Goal: Task Accomplishment & Management: Manage account settings

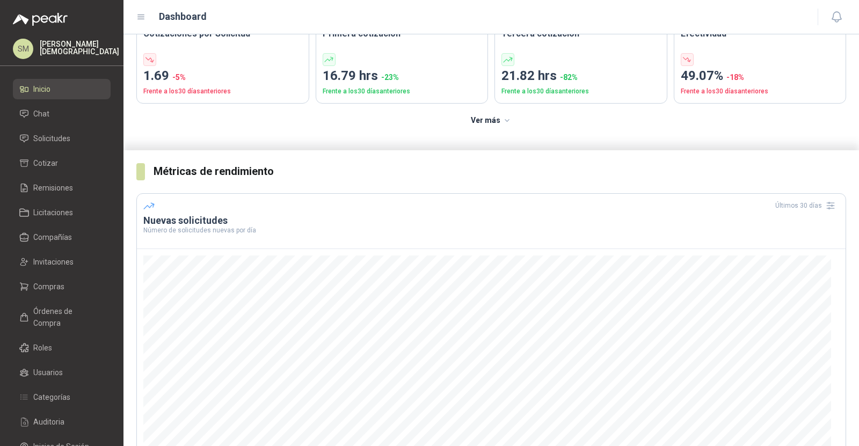
scroll to position [92, 0]
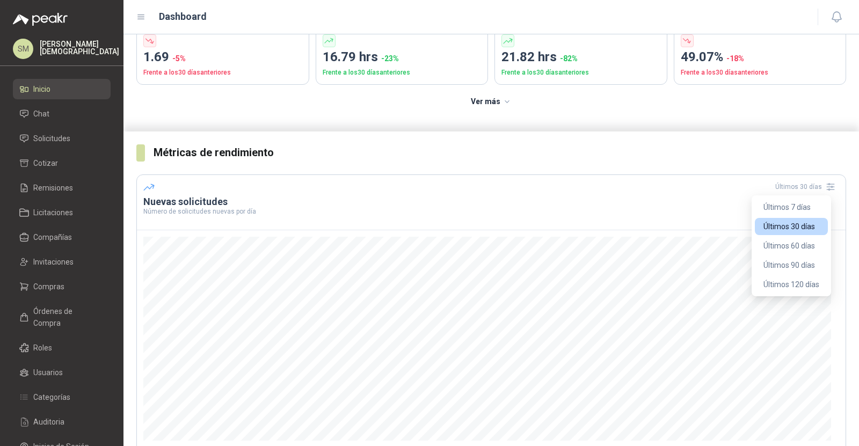
click at [811, 186] on div "Últimos 30 días" at bounding box center [807, 186] width 64 height 17
click at [783, 247] on button "Últimos 60 días" at bounding box center [791, 245] width 73 height 17
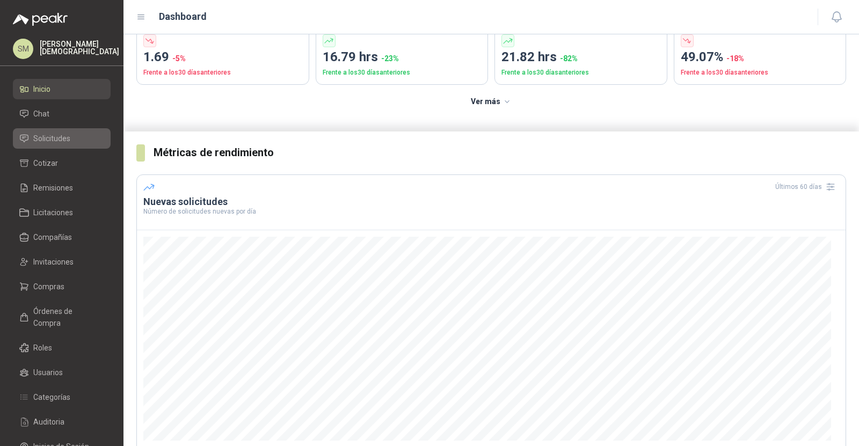
click at [67, 134] on span "Solicitudes" at bounding box center [51, 139] width 37 height 12
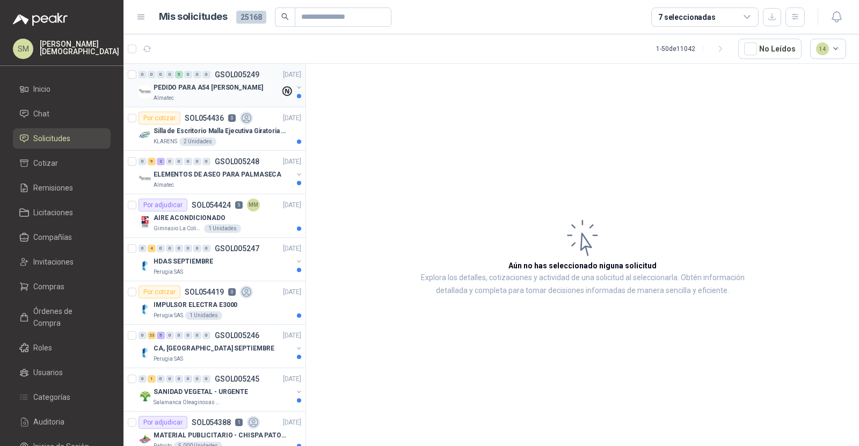
click at [247, 95] on div "Almatec" at bounding box center [216, 98] width 127 height 9
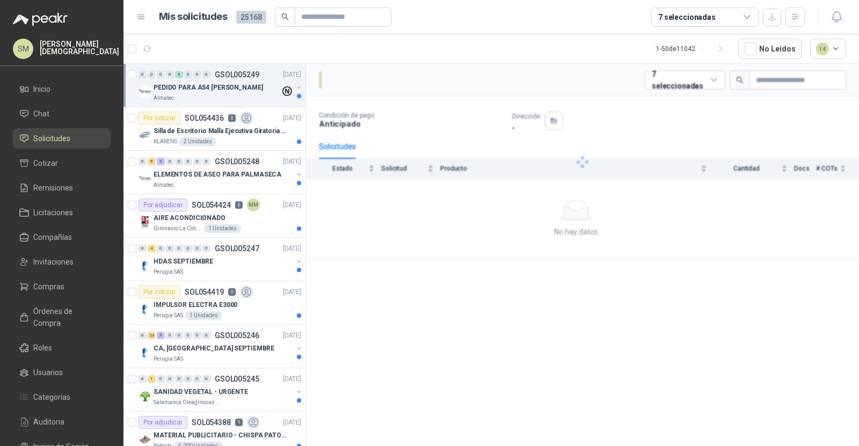
click at [247, 95] on div "Almatec" at bounding box center [216, 98] width 127 height 9
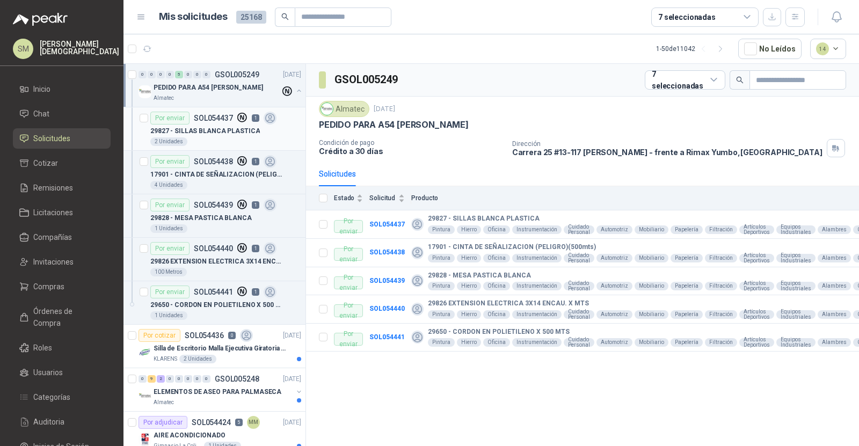
click at [199, 130] on p "29827 - SILLAS BLANCA PLASTICA" at bounding box center [204, 131] width 109 height 10
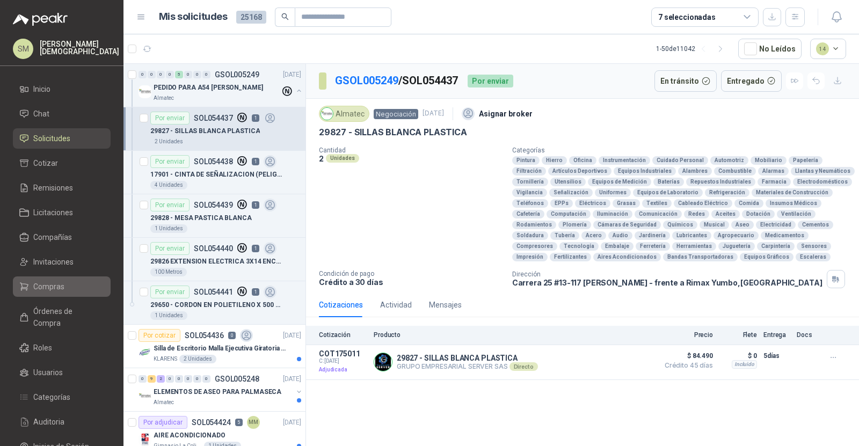
click at [73, 287] on li "Compras" at bounding box center [61, 287] width 85 height 12
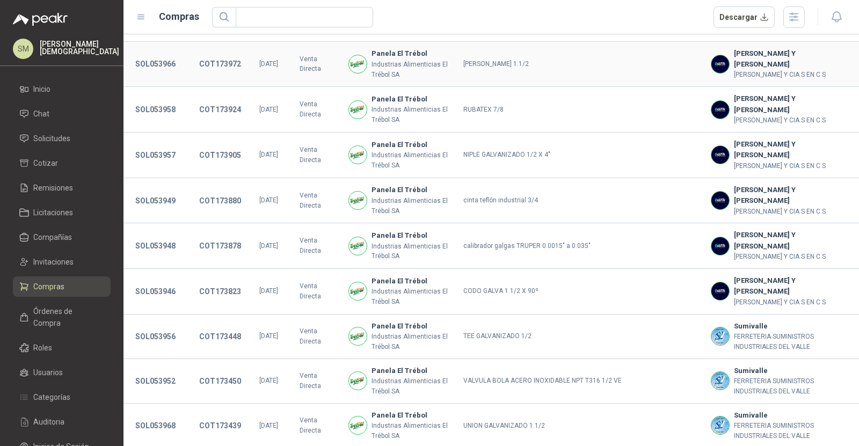
scroll to position [328, 0]
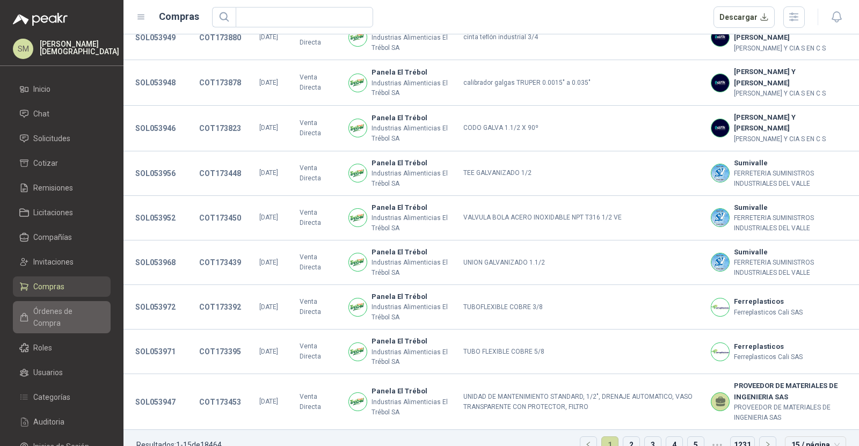
click at [61, 319] on link "Órdenes de Compra" at bounding box center [62, 317] width 98 height 32
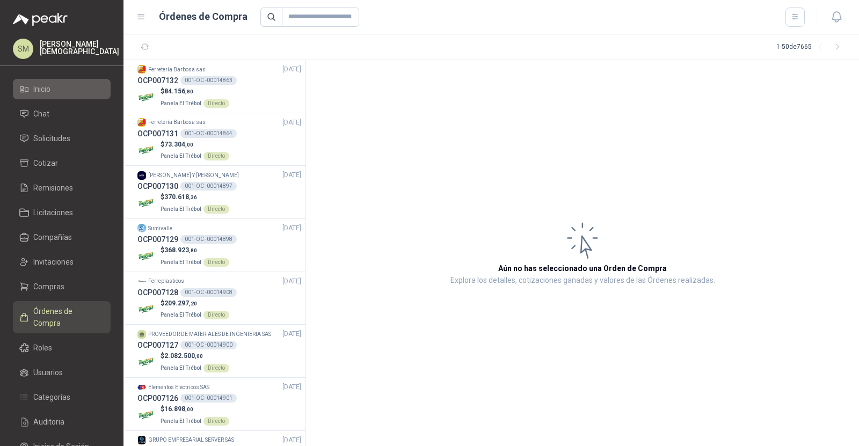
click at [72, 91] on li "Inicio" at bounding box center [61, 89] width 85 height 12
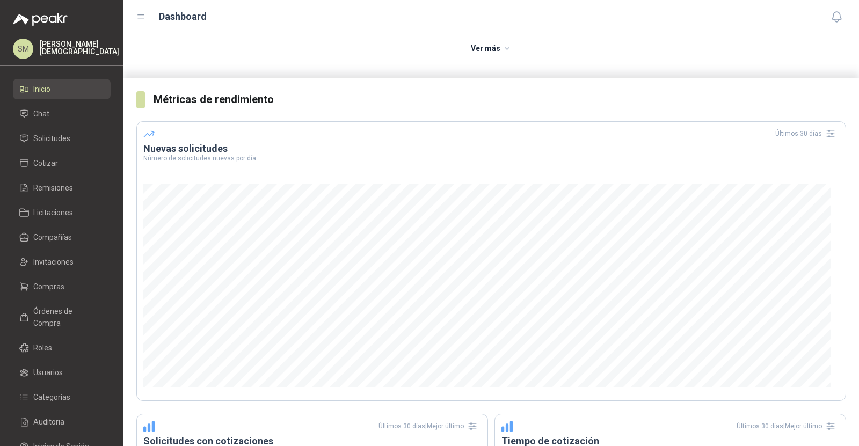
scroll to position [151, 0]
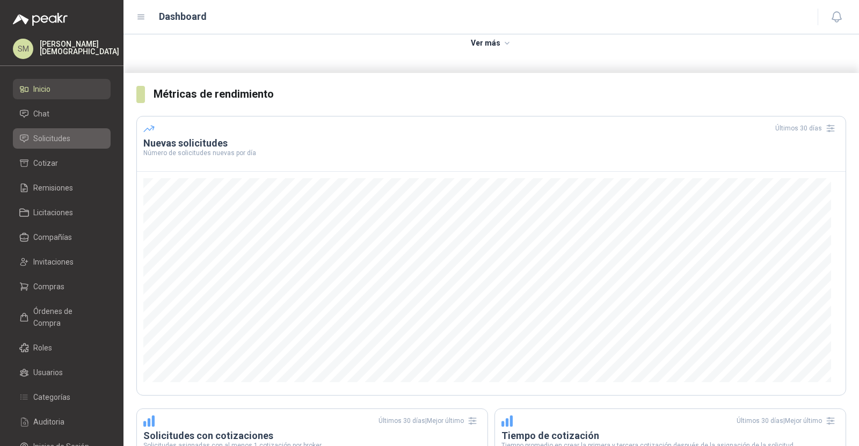
click at [59, 145] on link "Solicitudes" at bounding box center [62, 138] width 98 height 20
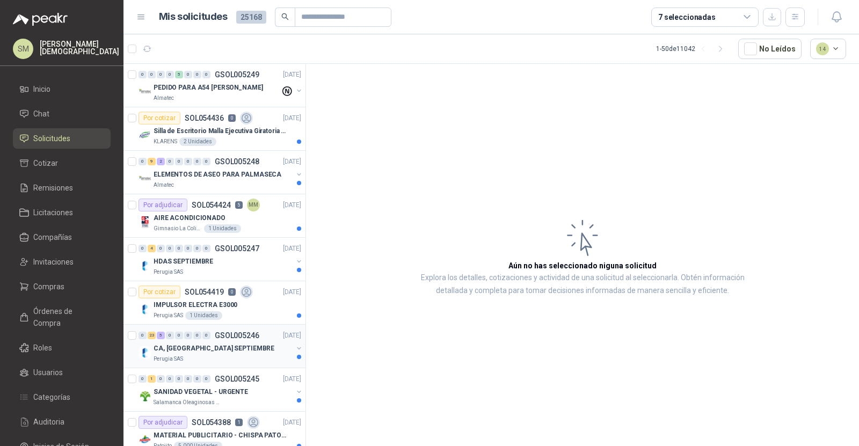
click at [251, 346] on div "CA, [GEOGRAPHIC_DATA] SEPTIEMBRE" at bounding box center [222, 348] width 139 height 13
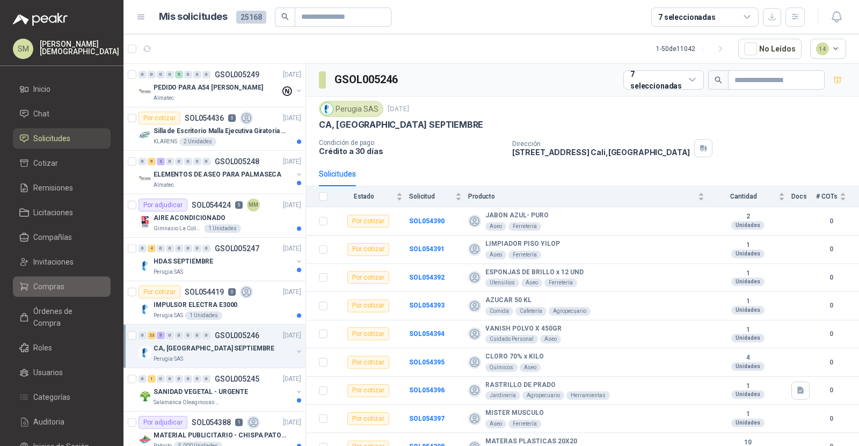
click at [50, 289] on span "Compras" at bounding box center [48, 287] width 31 height 12
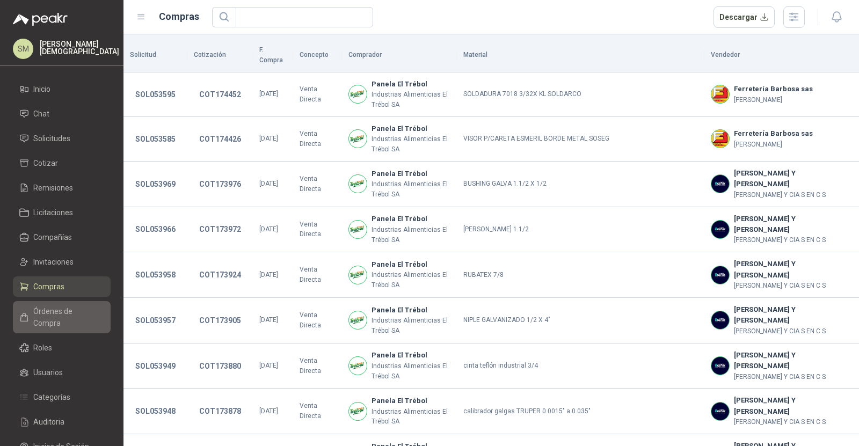
click at [65, 317] on link "Órdenes de Compra" at bounding box center [62, 317] width 98 height 32
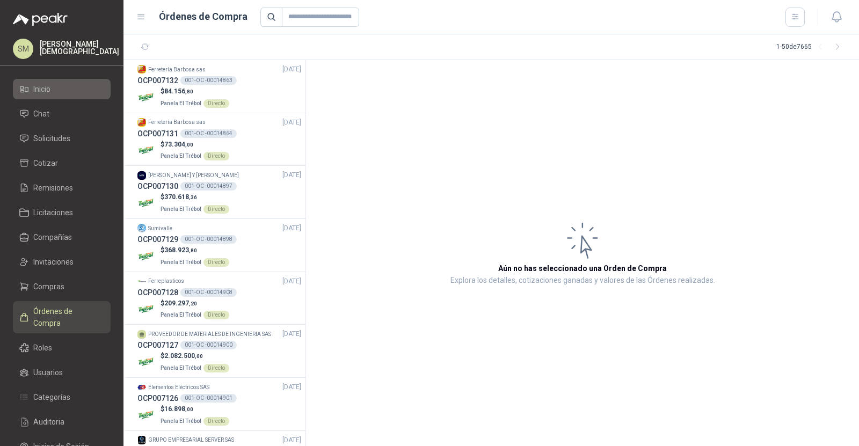
click at [48, 85] on span "Inicio" at bounding box center [41, 89] width 17 height 12
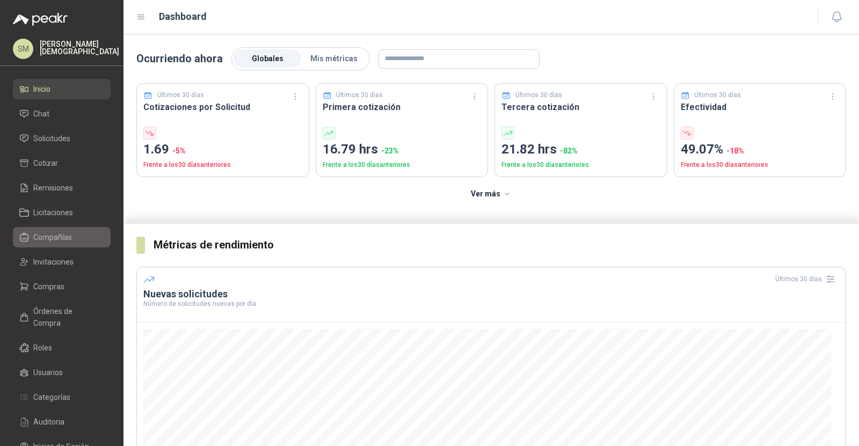
click at [88, 230] on link "Compañías" at bounding box center [62, 237] width 98 height 20
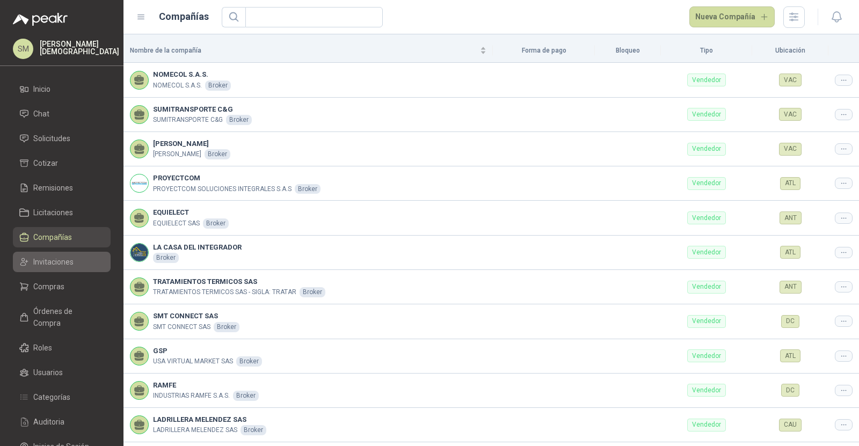
click at [58, 268] on link "Invitaciones" at bounding box center [62, 262] width 98 height 20
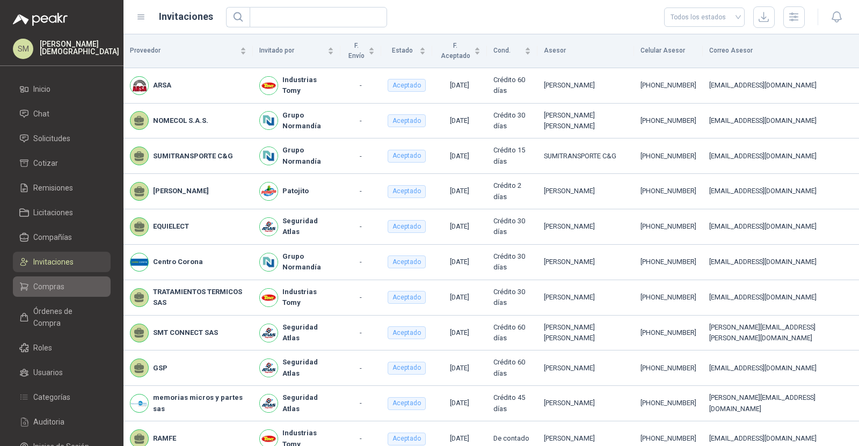
click at [67, 284] on li "Compras" at bounding box center [61, 287] width 85 height 12
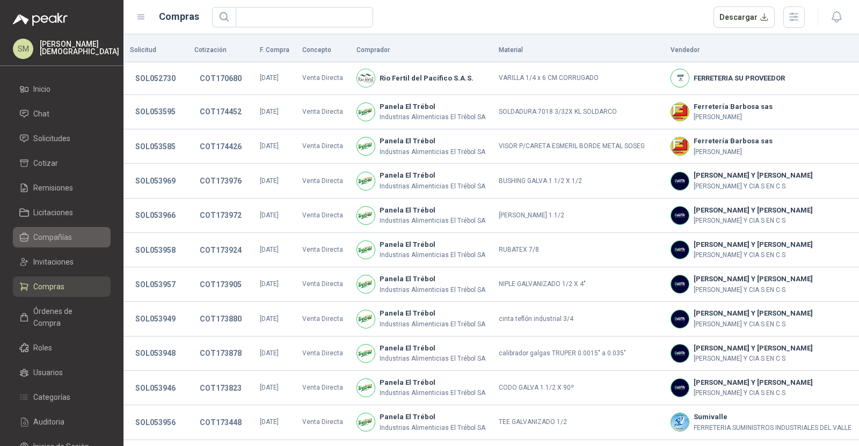
click at [60, 240] on span "Compañías" at bounding box center [52, 237] width 39 height 12
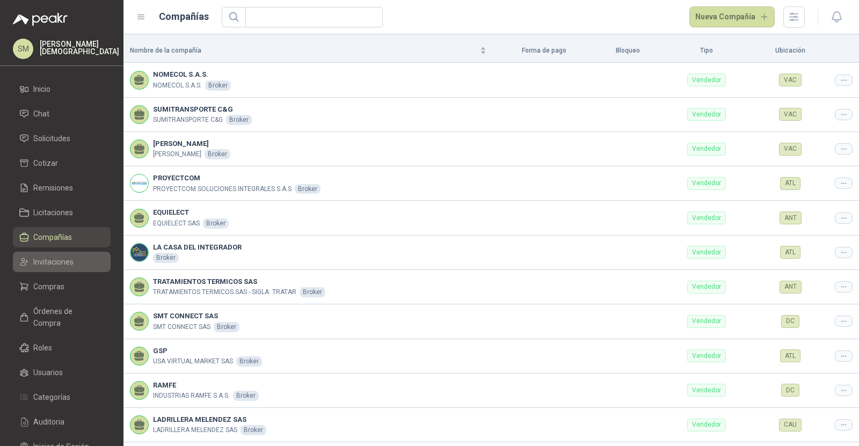
click at [58, 259] on span "Invitaciones" at bounding box center [53, 262] width 40 height 12
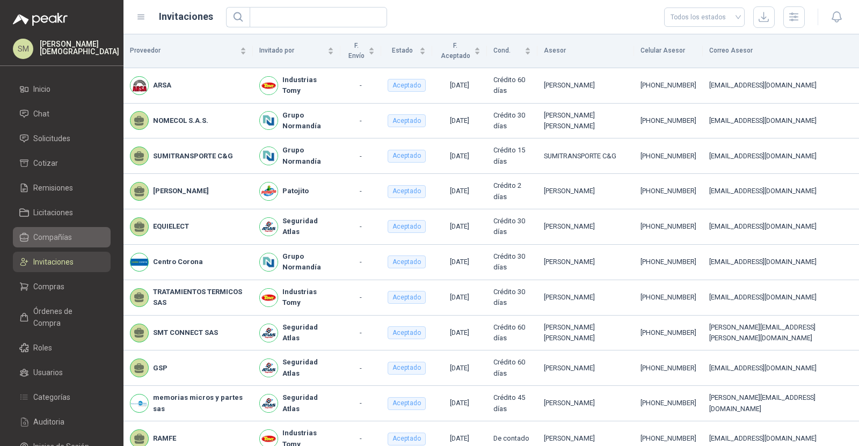
click at [43, 242] on span "Compañías" at bounding box center [52, 237] width 39 height 12
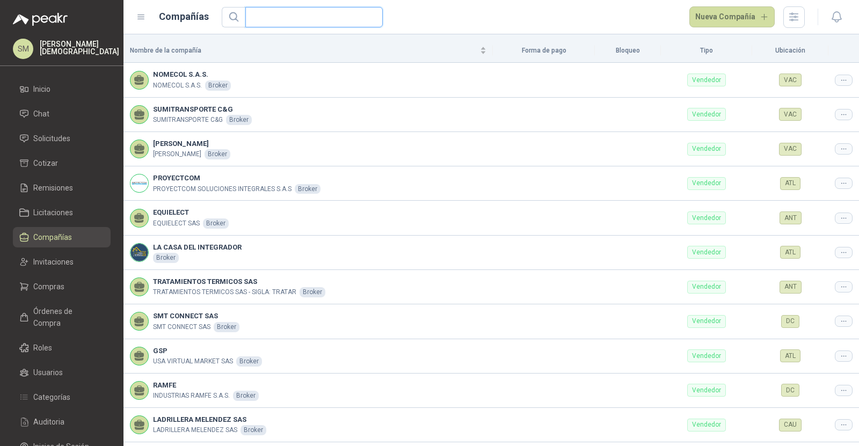
click at [313, 17] on input "text" at bounding box center [310, 17] width 116 height 19
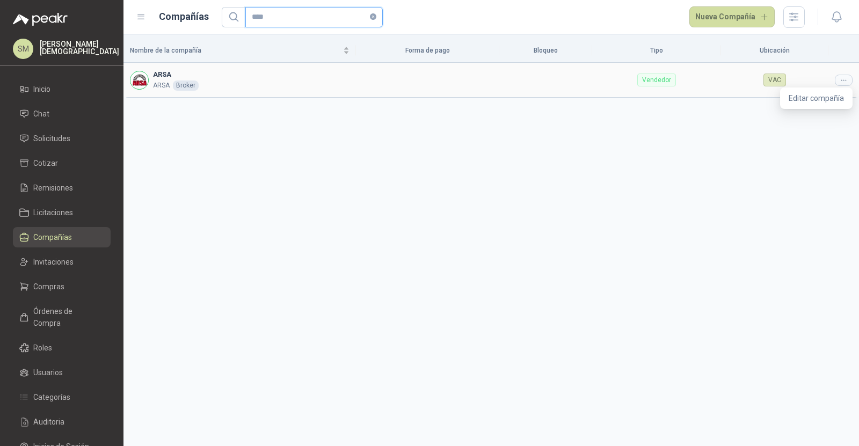
type input "****"
click at [842, 81] on icon at bounding box center [843, 80] width 8 height 8
click at [818, 97] on span "Editar compañía" at bounding box center [815, 98] width 55 height 12
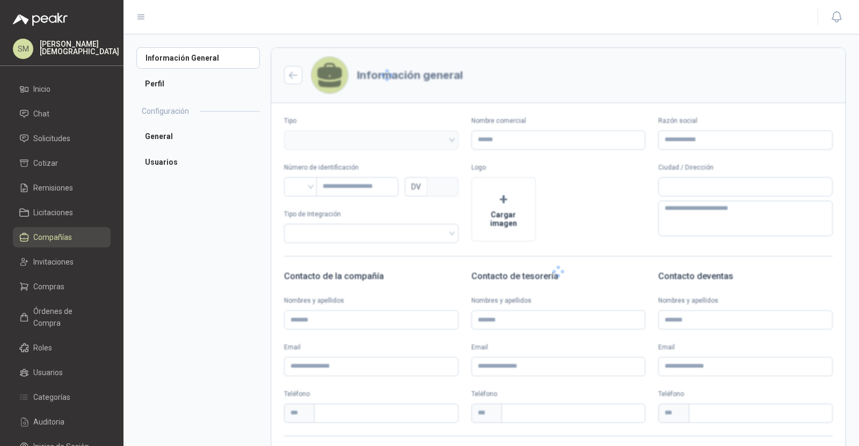
type input "****"
type input "*********"
type input "*"
type textarea "**********"
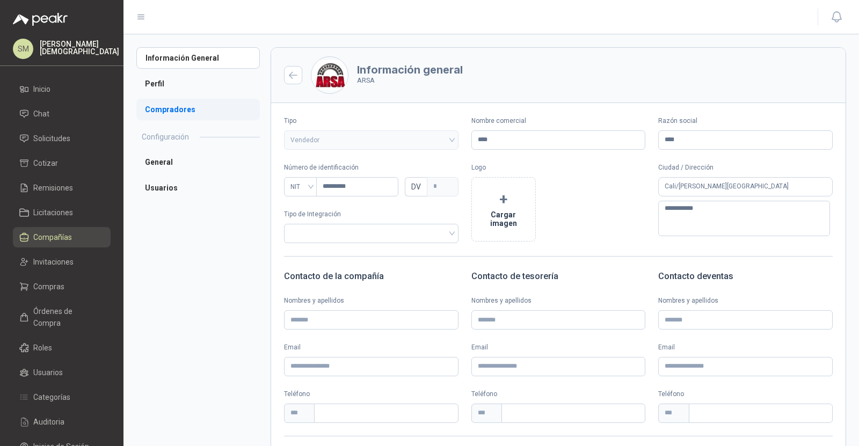
click at [189, 114] on li "Compradores" at bounding box center [197, 109] width 123 height 21
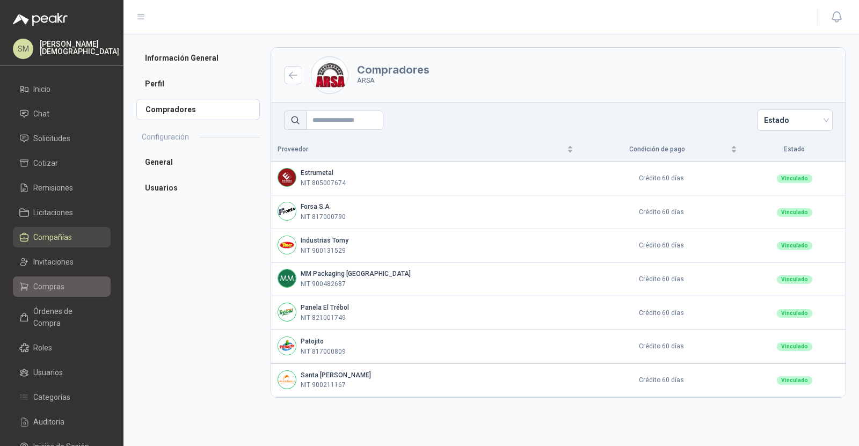
click at [69, 283] on li "Compras" at bounding box center [61, 287] width 85 height 12
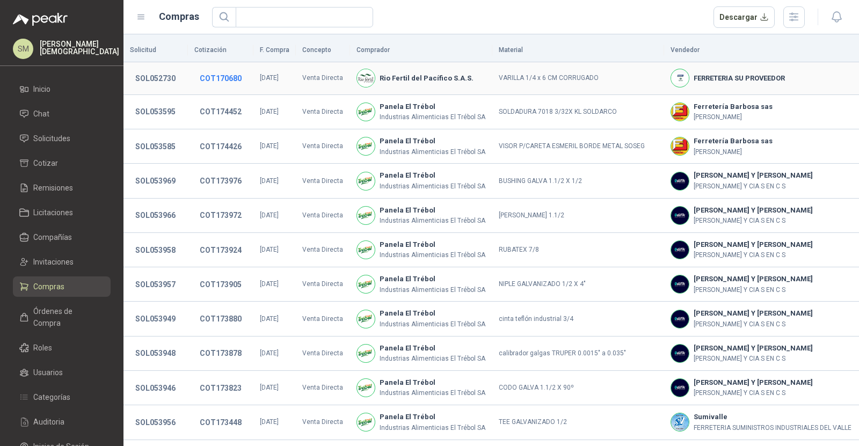
click at [225, 76] on button "COT170680" at bounding box center [220, 78] width 53 height 19
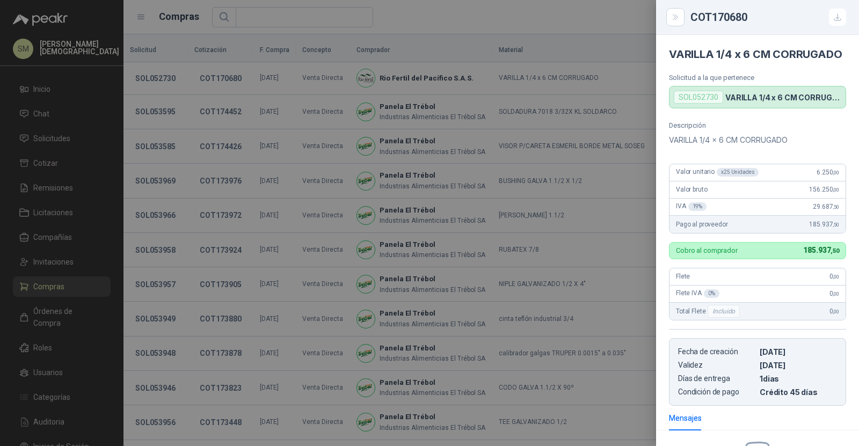
click at [660, 260] on div "Descripción VARILLA 1/4 x 6 CM CORRUGADO Valor unitario x 25 Unidades 6.250 ,00…" at bounding box center [757, 263] width 203 height 284
click at [583, 260] on div at bounding box center [429, 223] width 859 height 446
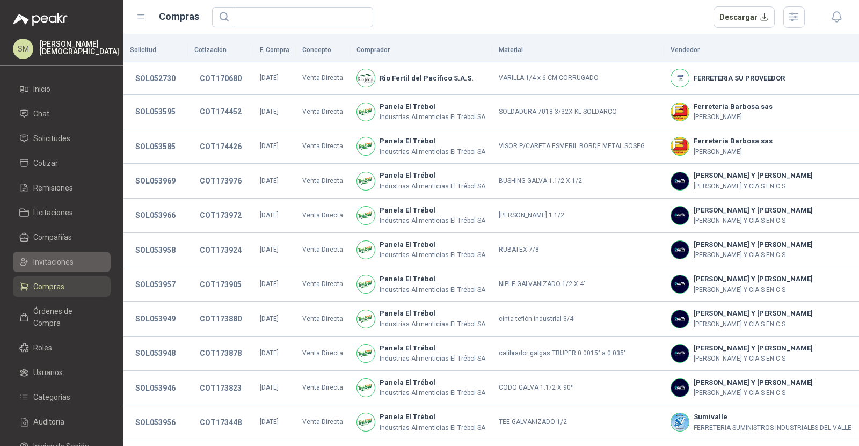
click at [80, 259] on li "Invitaciones" at bounding box center [61, 262] width 85 height 12
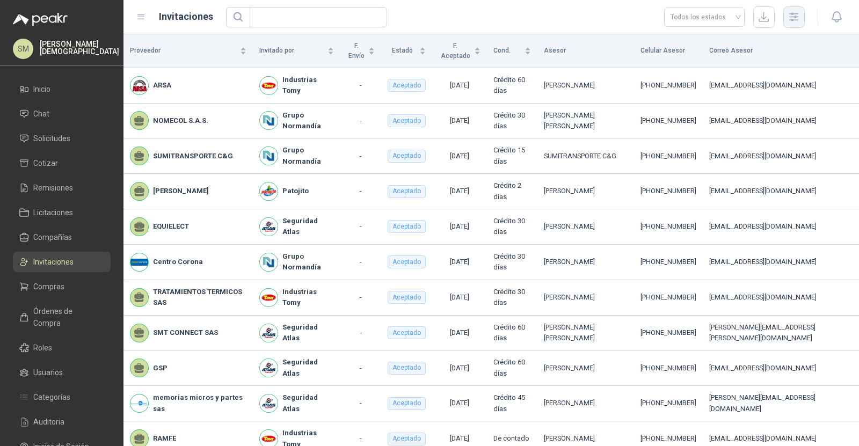
click at [788, 19] on icon "button" at bounding box center [793, 17] width 12 height 12
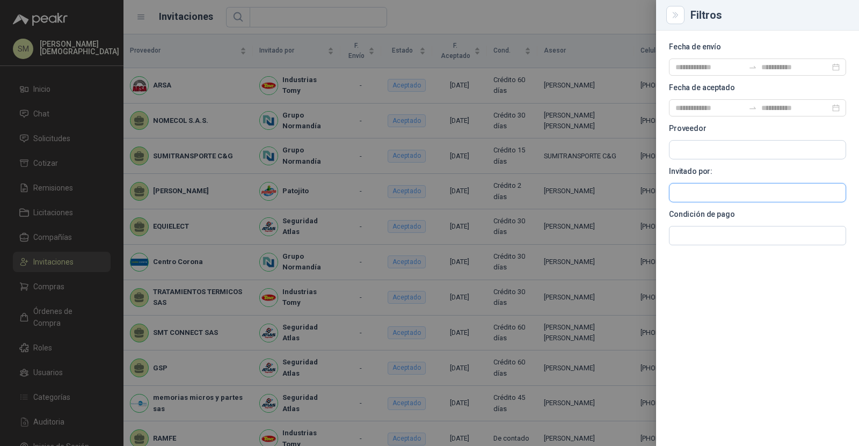
click at [679, 159] on input "text" at bounding box center [757, 150] width 176 height 18
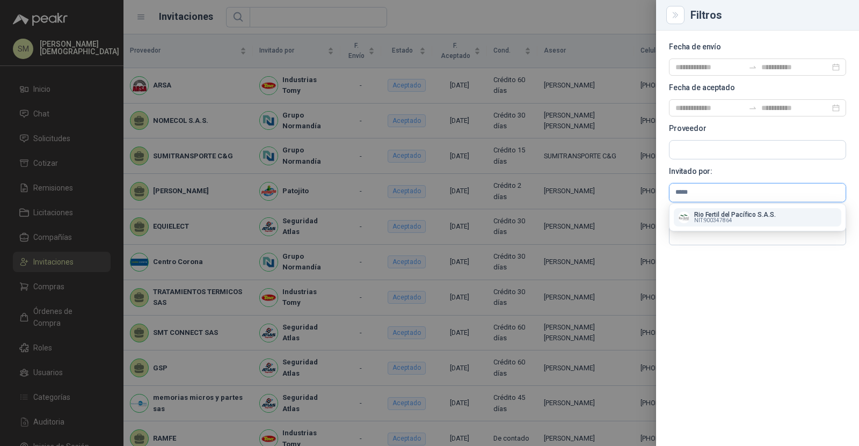
type input "*****"
click at [711, 213] on p "Rio Fertil del Pacífico S.A.S." at bounding box center [734, 214] width 81 height 6
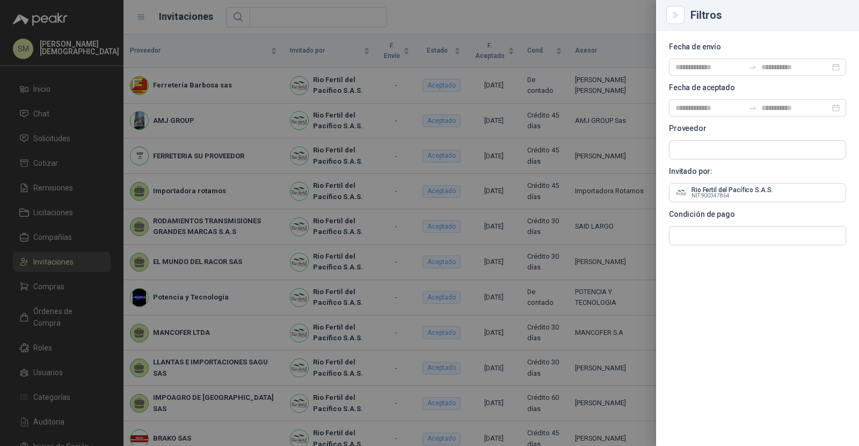
click at [492, 165] on div at bounding box center [429, 223] width 859 height 446
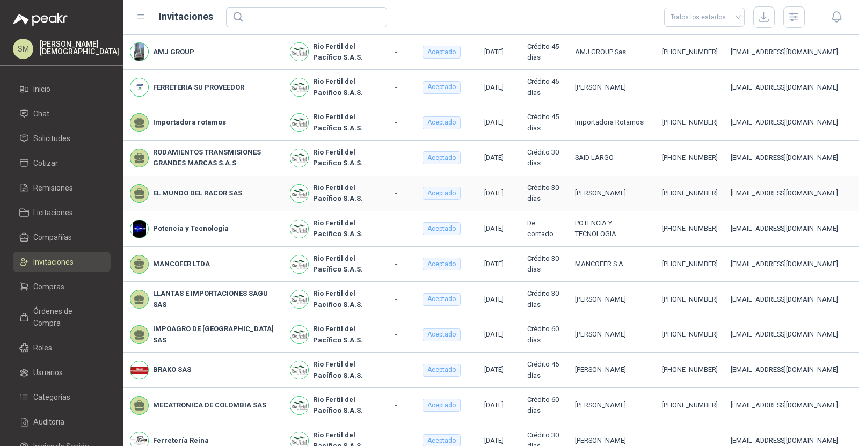
scroll to position [78, 0]
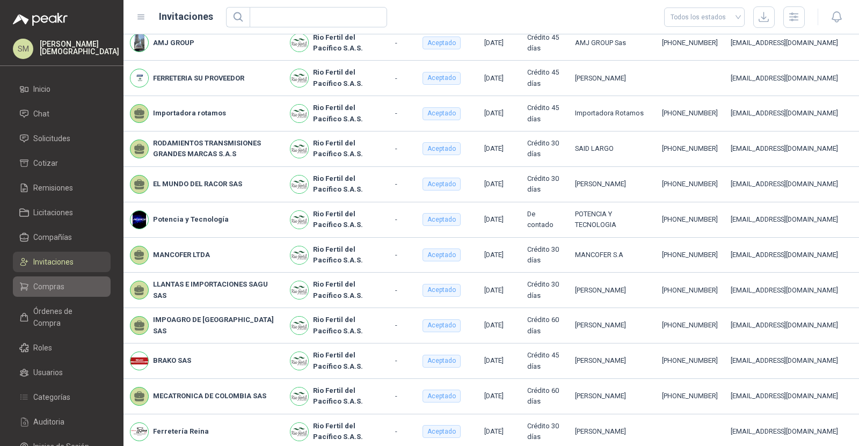
click at [60, 280] on link "Compras" at bounding box center [62, 286] width 98 height 20
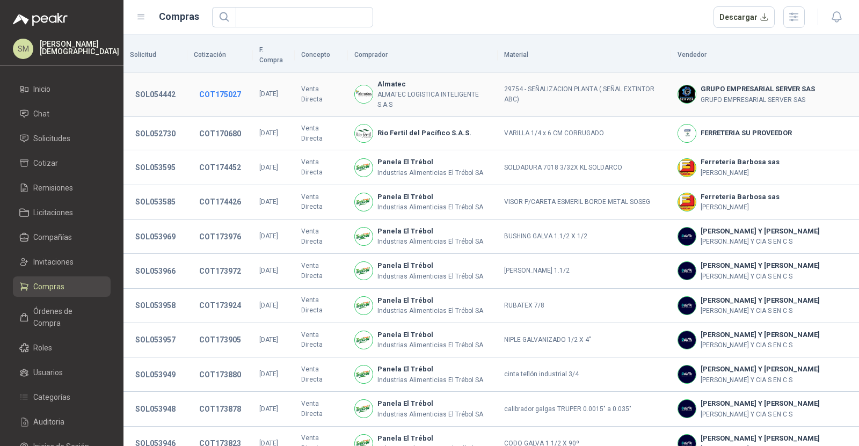
click at [230, 86] on button "COT175027" at bounding box center [220, 94] width 53 height 19
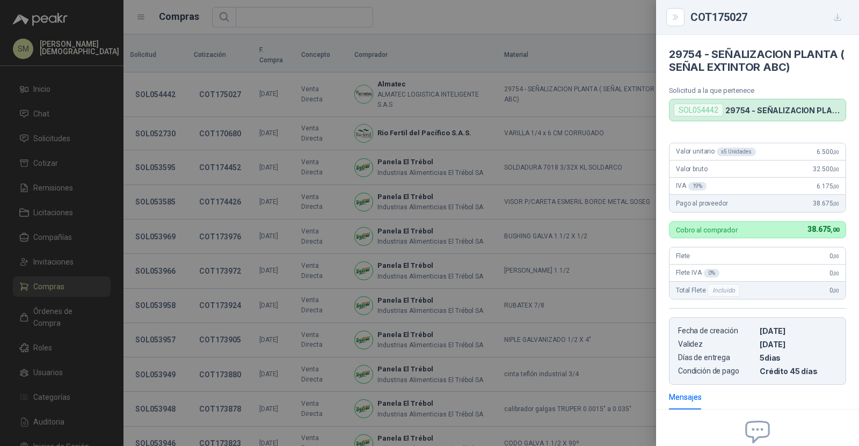
click at [328, 106] on div at bounding box center [429, 223] width 859 height 446
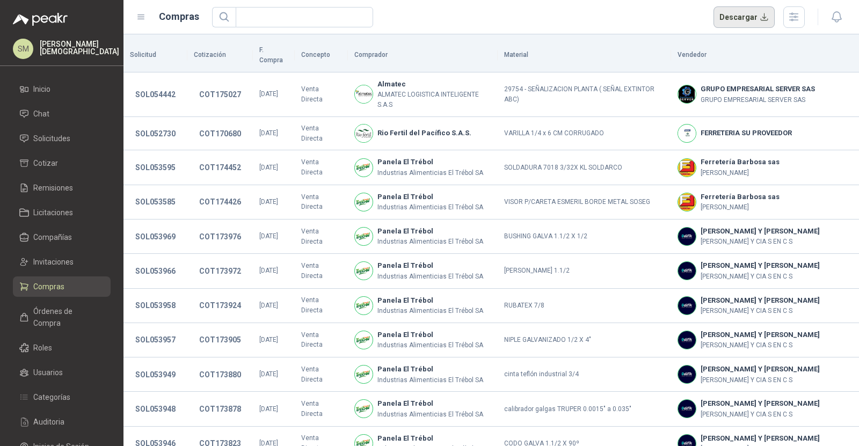
click at [726, 17] on button "Descargar" at bounding box center [744, 16] width 62 height 21
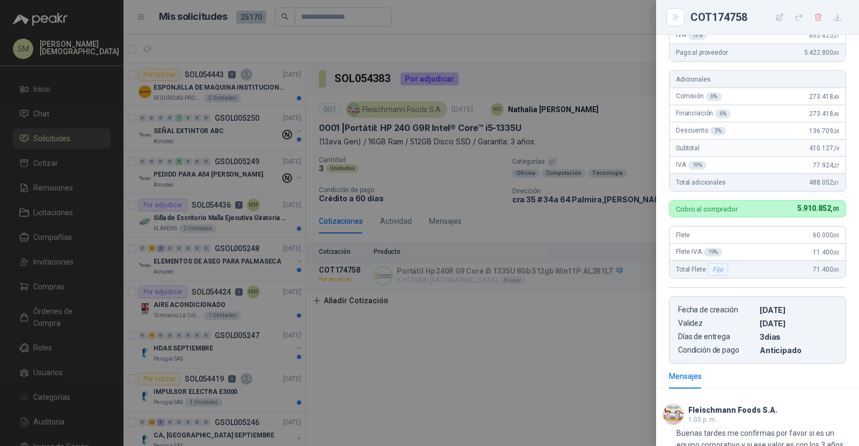
scroll to position [268, 0]
click at [586, 116] on div at bounding box center [429, 223] width 859 height 446
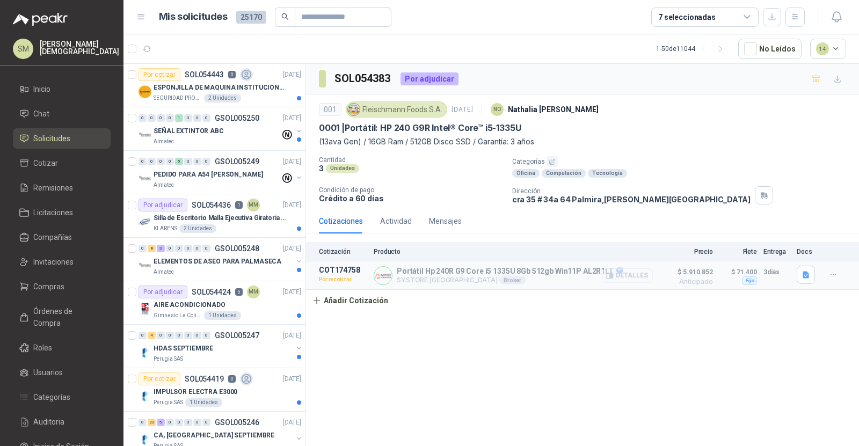
click at [646, 275] on button "Detalles" at bounding box center [627, 275] width 50 height 14
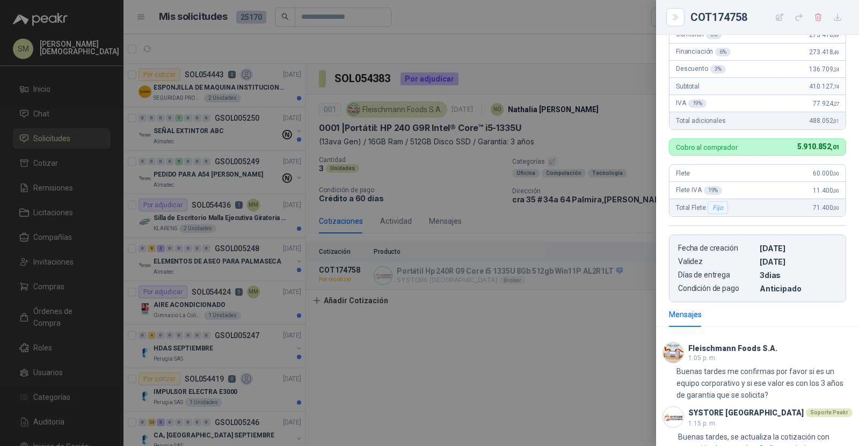
scroll to position [330, 0]
click at [600, 209] on div at bounding box center [429, 223] width 859 height 446
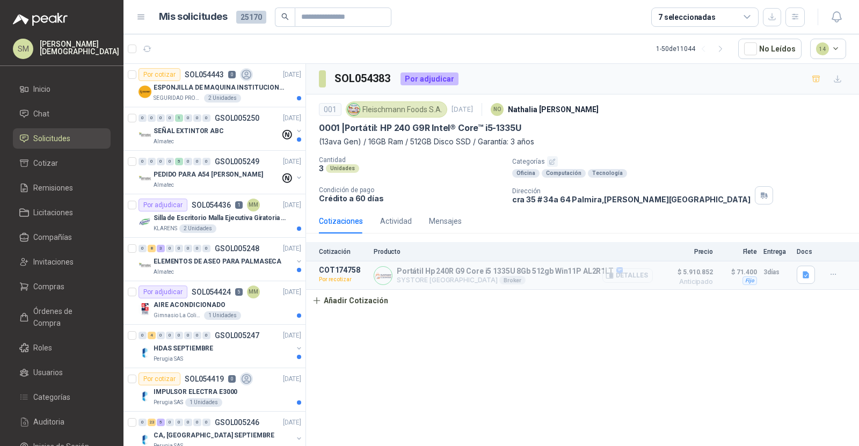
click at [631, 274] on button "Detalles" at bounding box center [627, 275] width 50 height 14
